Goal: Task Accomplishment & Management: Use online tool/utility

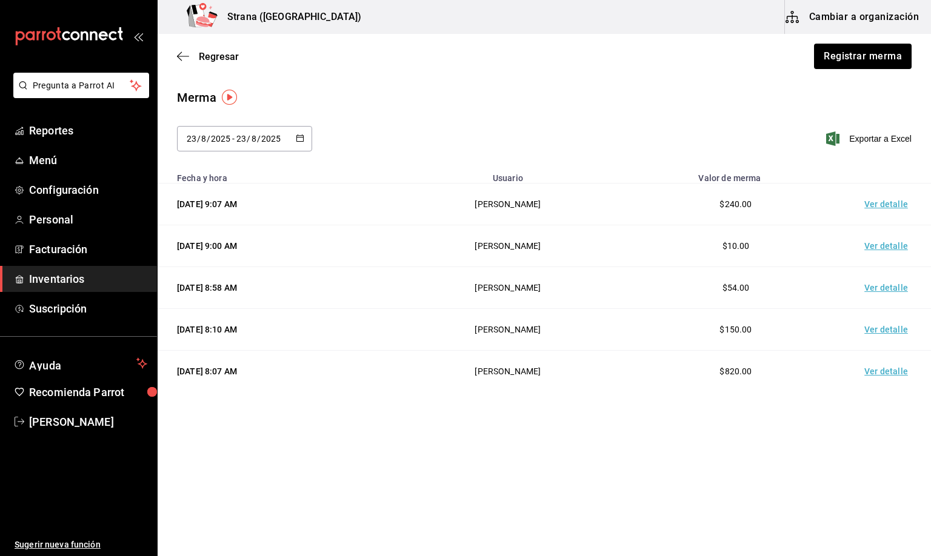
click at [606, 488] on html "Pregunta a Parrot AI Reportes Menú Configuración Personal Facturación Inventari…" at bounding box center [465, 244] width 931 height 488
click at [205, 52] on span "Regresar" at bounding box center [219, 57] width 40 height 12
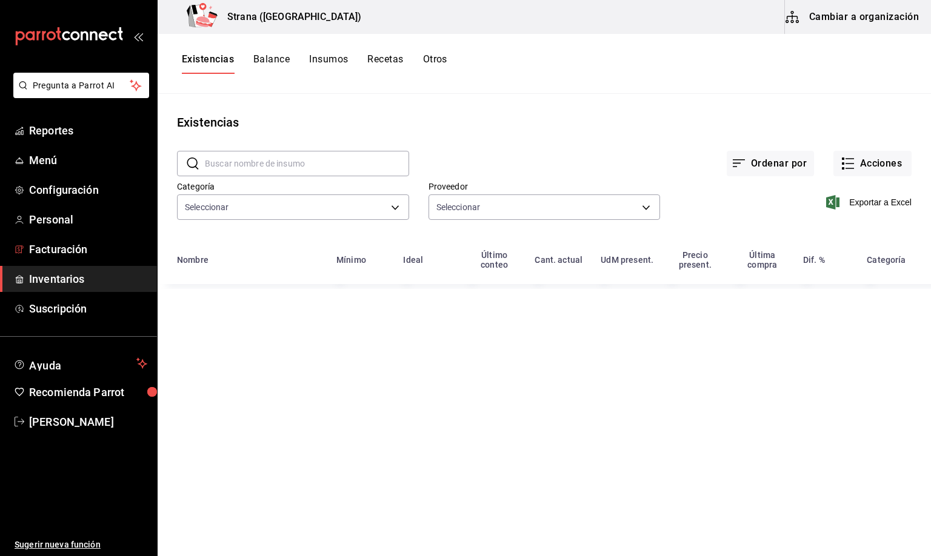
type input "b11263f3-316c-490f-b5ca-428fcbb9defe,22ec9f2c-e042-44ea-8d53-bf0e1d8c11ed"
type input "9029996a-e7f7-48d6-95f0-e4462486326c,af354d50-6d32-40ff-8a90-0f2b076c4859,5ceb4…"
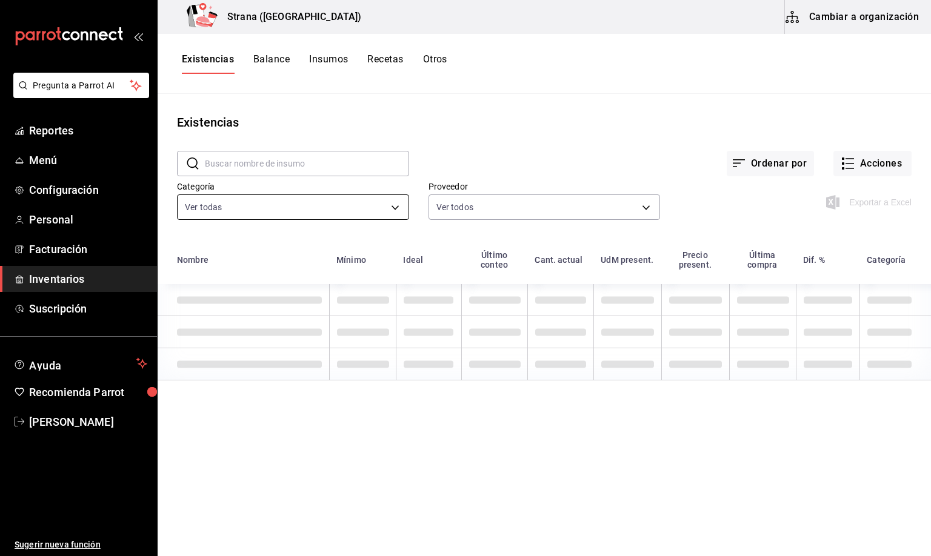
click at [224, 213] on body "Pregunta a Parrot AI Reportes Menú Configuración Personal Facturación Inventari…" at bounding box center [465, 274] width 931 height 548
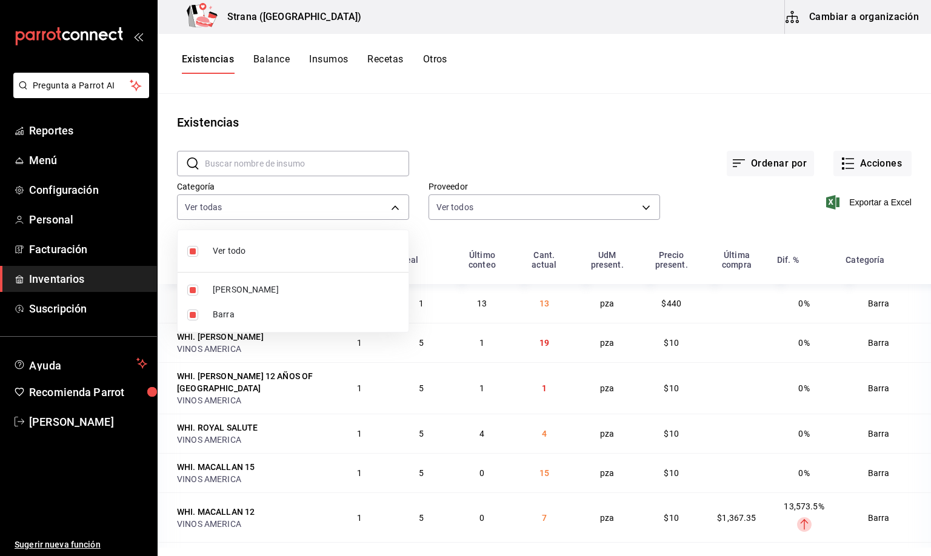
click at [235, 288] on span "[PERSON_NAME]" at bounding box center [306, 290] width 186 height 13
type input "22ec9f2c-e042-44ea-8d53-bf0e1d8c11ed"
checkbox input "false"
click at [215, 58] on div at bounding box center [465, 278] width 931 height 556
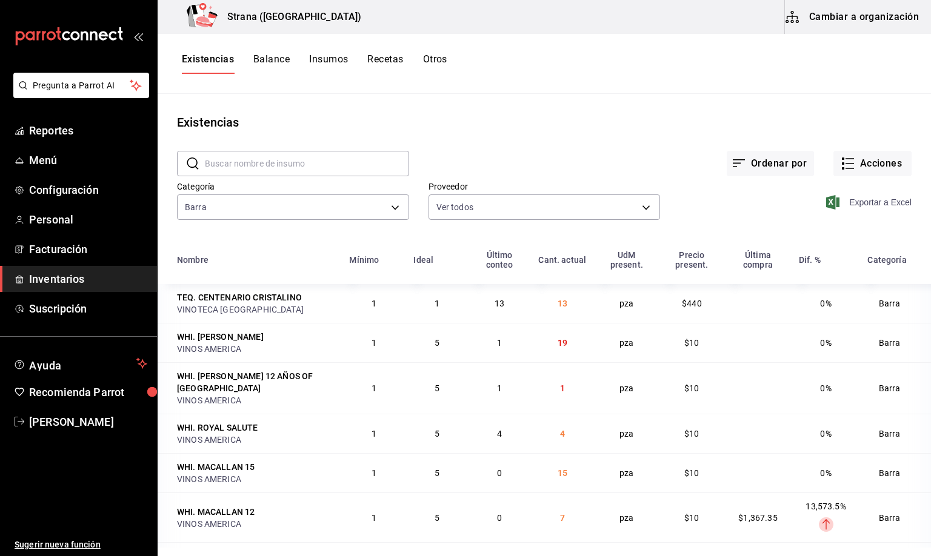
click at [855, 202] on span "Exportar a Excel" at bounding box center [869, 202] width 83 height 15
